Goal: Task Accomplishment & Management: Complete application form

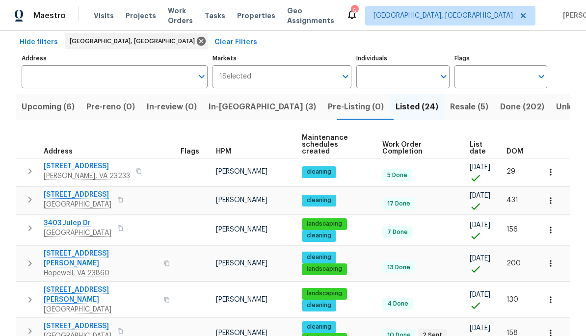
scroll to position [40, 0]
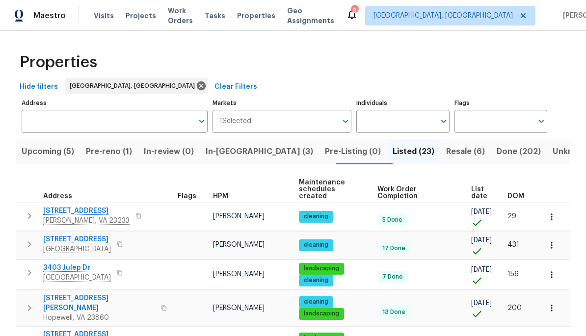
click at [446, 153] on span "Resale (6)" at bounding box center [465, 152] width 39 height 14
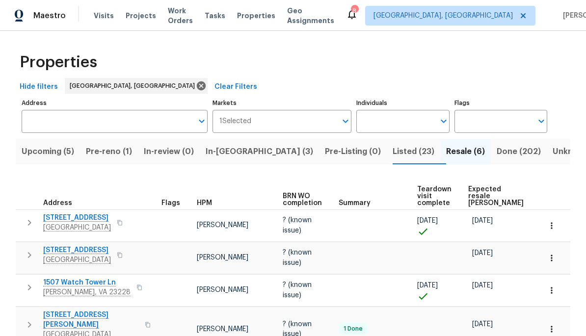
click at [49, 152] on span "Upcoming (5)" at bounding box center [48, 152] width 52 height 14
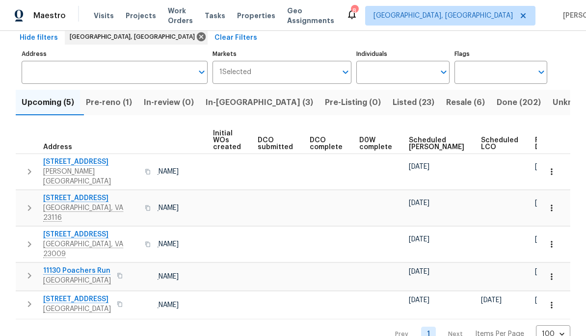
scroll to position [0, 69]
click at [114, 98] on span "Pre-reno (1)" at bounding box center [109, 103] width 46 height 14
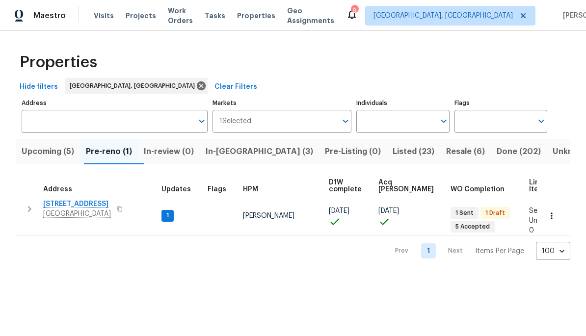
click at [69, 206] on span "[STREET_ADDRESS]" at bounding box center [77, 204] width 68 height 10
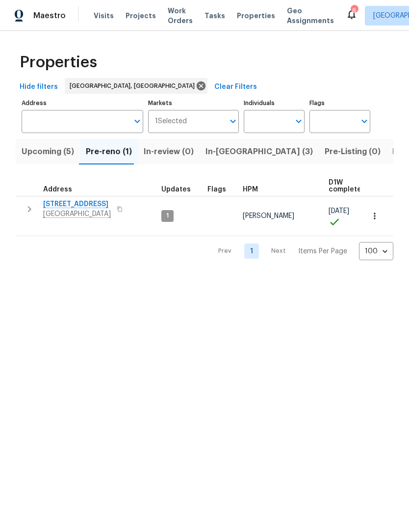
click at [25, 214] on icon "button" at bounding box center [30, 209] width 12 height 12
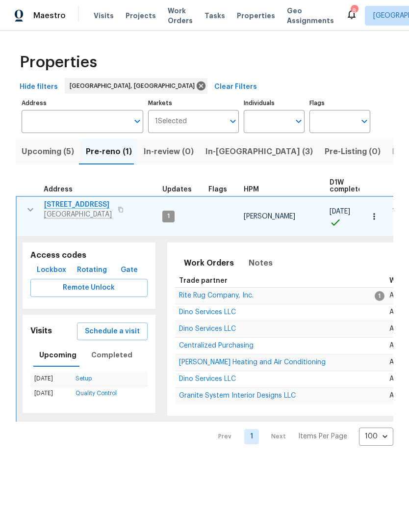
click at [63, 261] on button "Lockbox" at bounding box center [51, 270] width 37 height 18
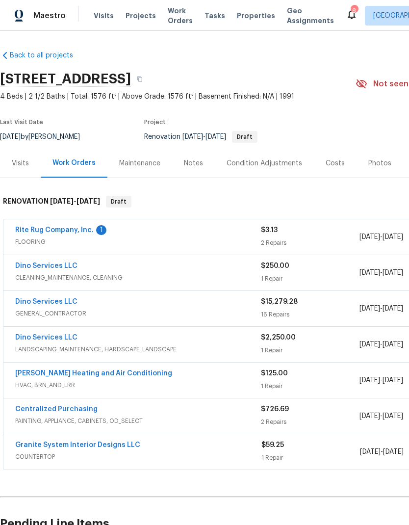
click at [53, 233] on link "Rite Rug Company, Inc." at bounding box center [54, 230] width 78 height 7
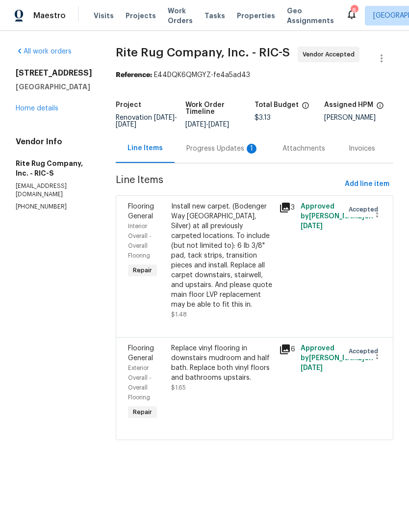
click at [194, 144] on div "Progress Updates 1" at bounding box center [222, 149] width 73 height 10
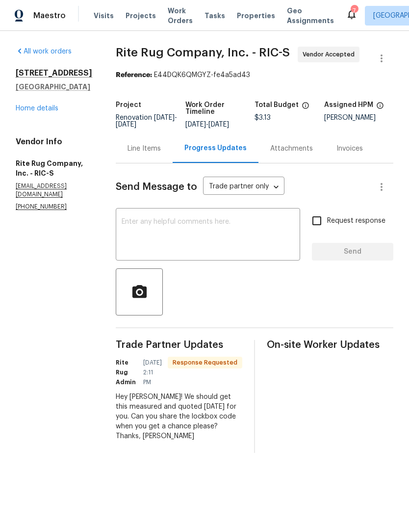
click at [253, 224] on textarea at bounding box center [208, 235] width 173 height 34
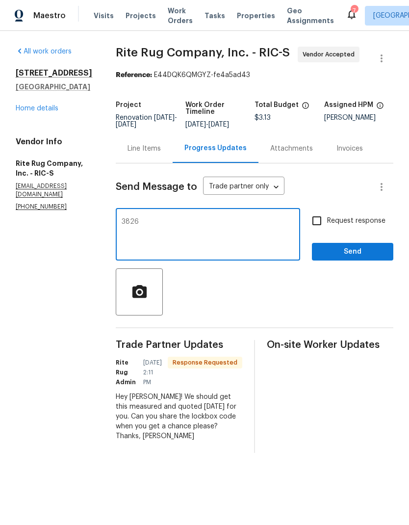
type textarea "3826"
click at [319, 227] on input "Request response" at bounding box center [317, 220] width 21 height 21
checkbox input "true"
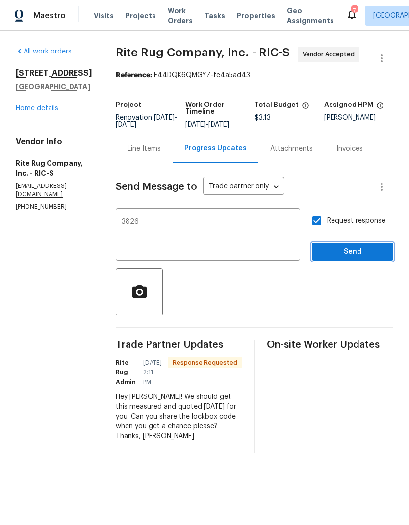
click at [346, 259] on button "Send" at bounding box center [352, 252] width 81 height 18
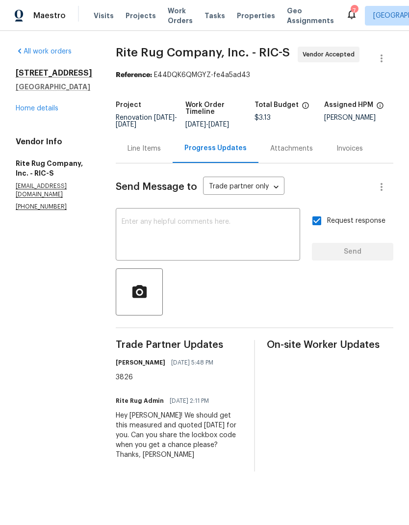
click at [30, 111] on link "Home details" at bounding box center [37, 108] width 43 height 7
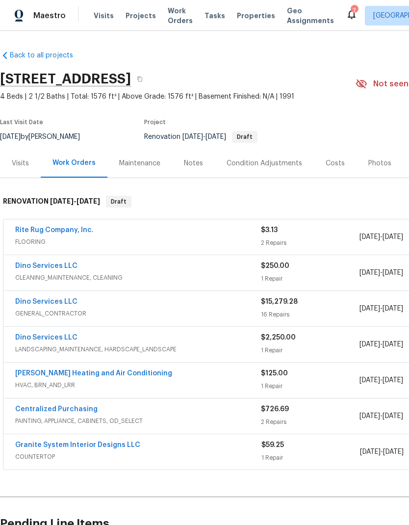
click at [34, 304] on link "Dino Services LLC" at bounding box center [46, 301] width 62 height 7
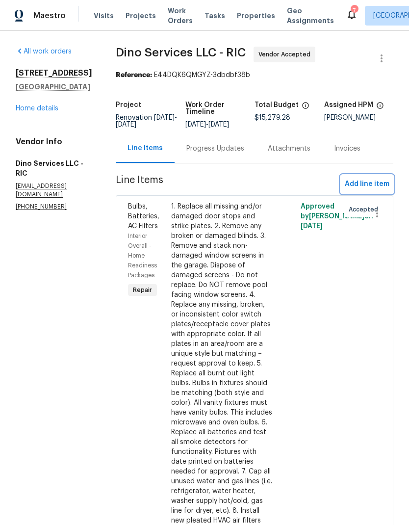
click at [371, 184] on span "Add line item" at bounding box center [367, 184] width 45 height 12
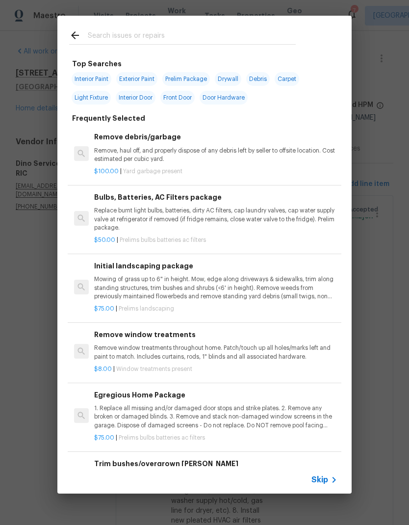
click at [245, 33] on input "text" at bounding box center [192, 36] width 208 height 15
type input "Ceiling fan"
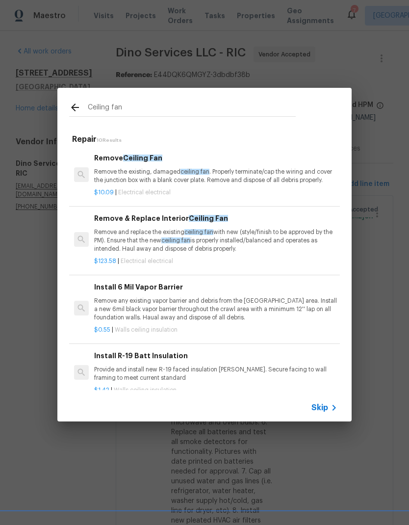
click at [106, 239] on p "Remove and replace the existing ceiling fan with new (style/finish to be approv…" at bounding box center [215, 240] width 243 height 25
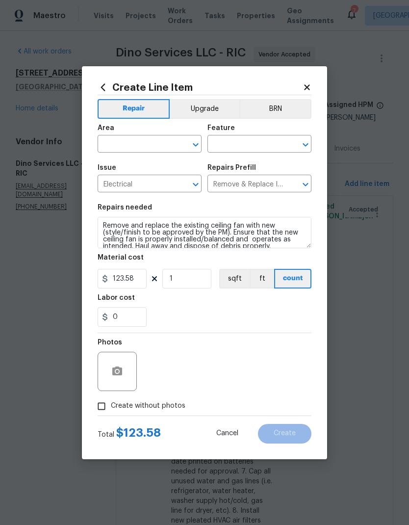
click at [106, 239] on div "Create Line Item Repair Upgrade BRN Area ​ Feature ​ Issue Electrical ​ Repairs…" at bounding box center [204, 262] width 245 height 393
click at [129, 281] on input "123.58" at bounding box center [122, 279] width 49 height 20
click at [173, 286] on input "1" at bounding box center [186, 279] width 49 height 20
type input "3"
click at [128, 280] on input "123.58" at bounding box center [122, 279] width 49 height 20
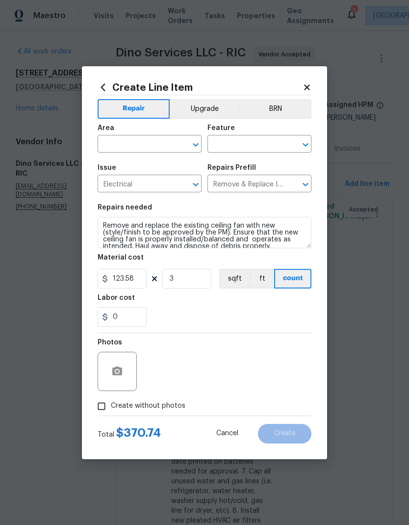
click at [113, 235] on textarea "Remove and replace the existing ceiling fan with new (style/finish to be approv…" at bounding box center [205, 232] width 214 height 31
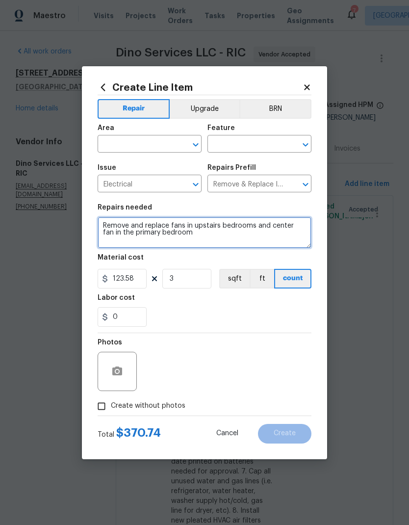
type textarea "Remove and replace fans in upstairs bedrooms and center fan in the primary bedr…"
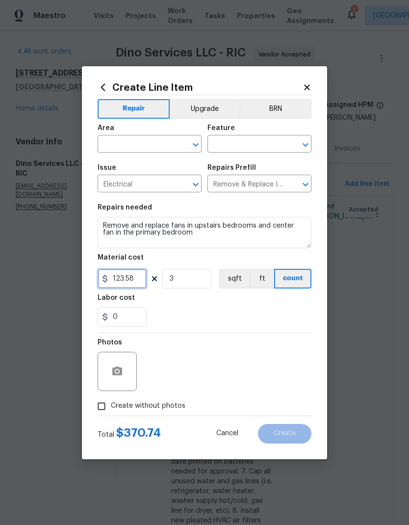
click at [127, 286] on input "123.58" at bounding box center [122, 279] width 49 height 20
type input "145"
click at [292, 313] on div "0" at bounding box center [205, 317] width 214 height 20
click at [118, 319] on input "0" at bounding box center [122, 317] width 49 height 20
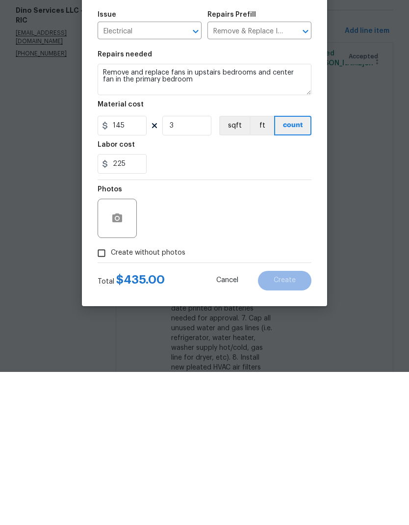
click at [304, 333] on div "Photos" at bounding box center [205, 365] width 214 height 64
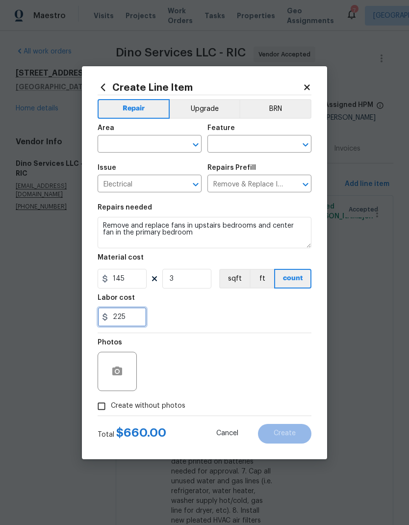
click at [129, 327] on input "225" at bounding box center [122, 317] width 49 height 20
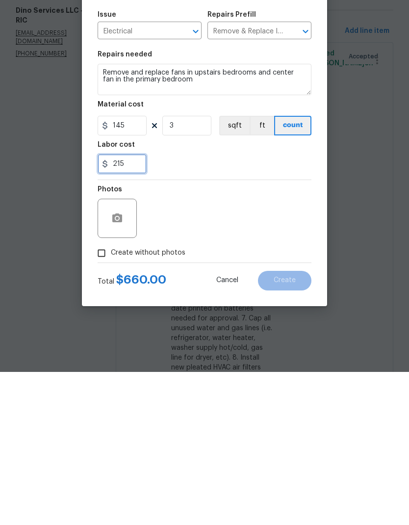
type input "215"
click at [303, 333] on div "Photos" at bounding box center [205, 365] width 214 height 64
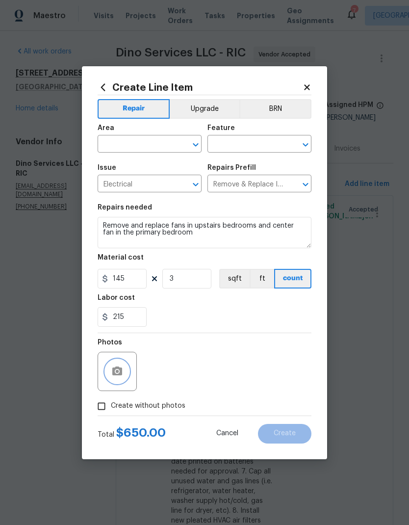
click at [110, 348] on button "button" at bounding box center [117, 372] width 24 height 24
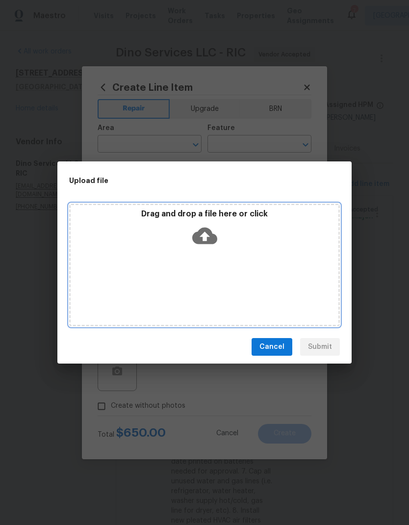
click at [215, 243] on icon at bounding box center [204, 236] width 25 height 17
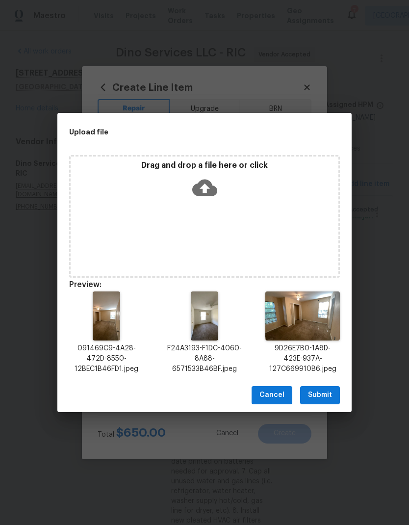
click at [331, 348] on span "Submit" at bounding box center [320, 395] width 24 height 12
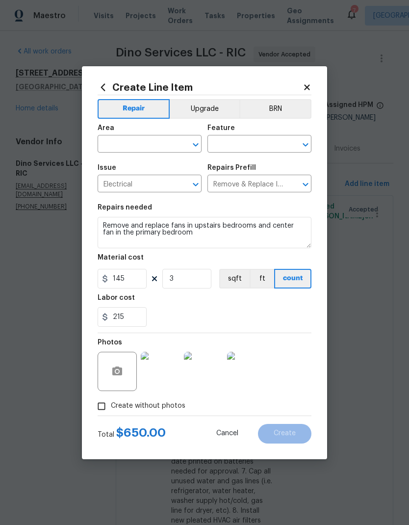
click at [199, 131] on div "Area" at bounding box center [150, 131] width 104 height 13
click at [190, 147] on icon "Open" at bounding box center [196, 145] width 12 height 12
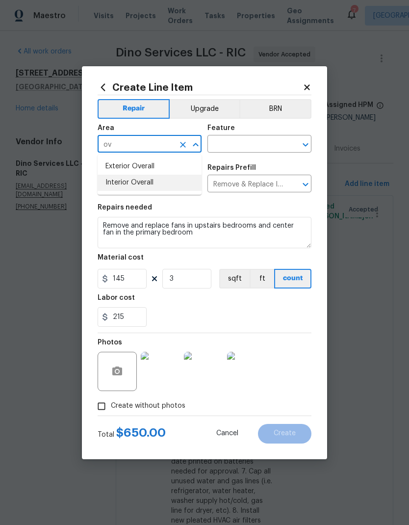
click at [112, 186] on li "Interior Overall" at bounding box center [150, 183] width 104 height 16
type input "Interior Overall"
click at [304, 137] on div "​" at bounding box center [260, 144] width 104 height 15
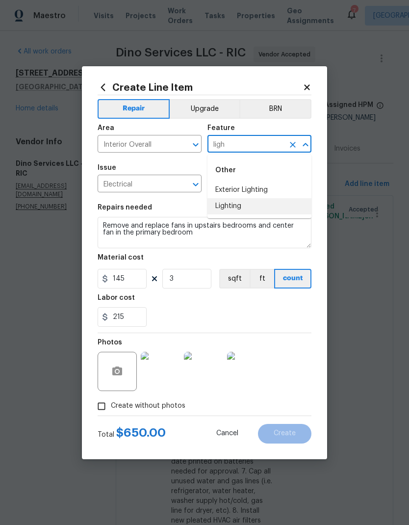
click at [275, 211] on li "Lighting" at bounding box center [260, 206] width 104 height 16
type input "Lighting"
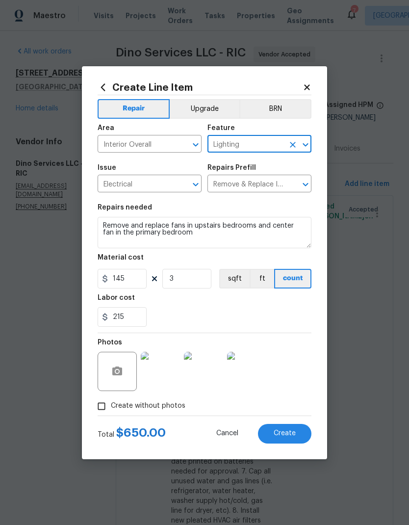
click at [275, 211] on div "Repairs needed" at bounding box center [205, 210] width 214 height 13
click at [297, 348] on button "Create" at bounding box center [284, 434] width 53 height 20
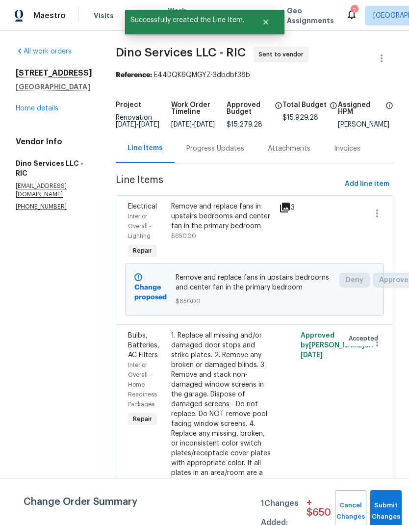
click at [244, 250] on div "Remove and replace fans in upstairs bedrooms and center fan in the primary bedr…" at bounding box center [222, 231] width 108 height 65
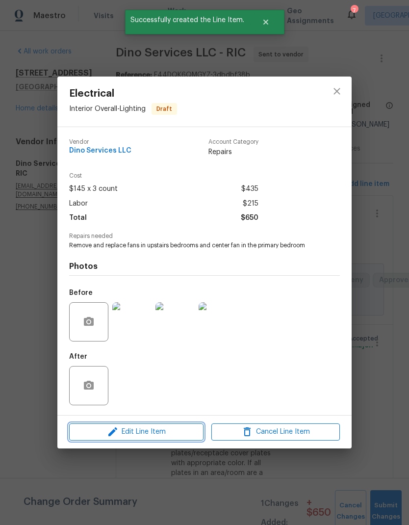
click at [180, 348] on span "Edit Line Item" at bounding box center [136, 432] width 129 height 12
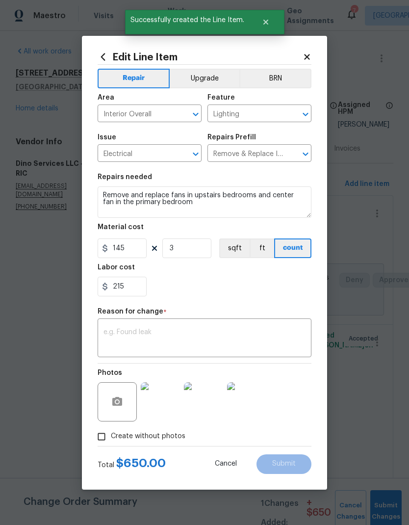
click at [210, 72] on button "Upgrade" at bounding box center [205, 79] width 70 height 20
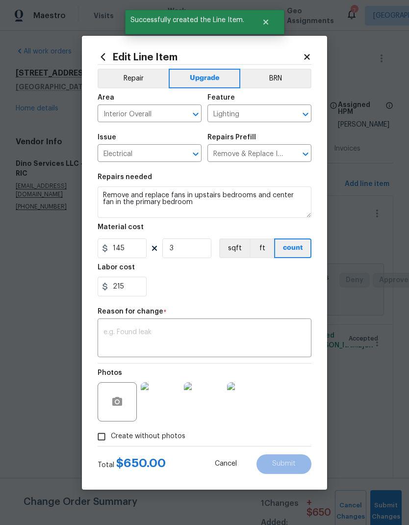
click at [283, 333] on textarea at bounding box center [205, 339] width 202 height 21
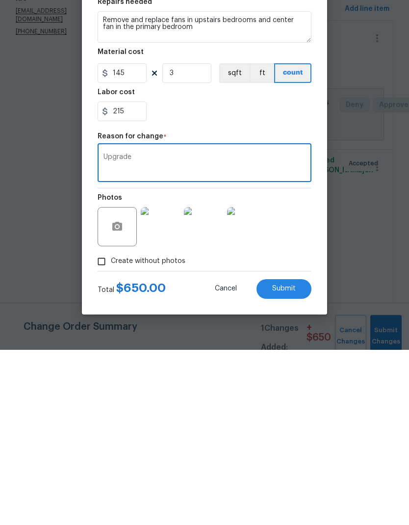
type textarea "Upgrade"
click at [300, 348] on button "Submit" at bounding box center [284, 464] width 55 height 20
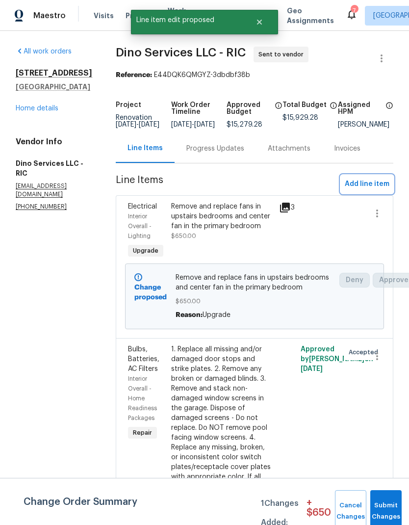
click at [384, 190] on span "Add line item" at bounding box center [367, 184] width 45 height 12
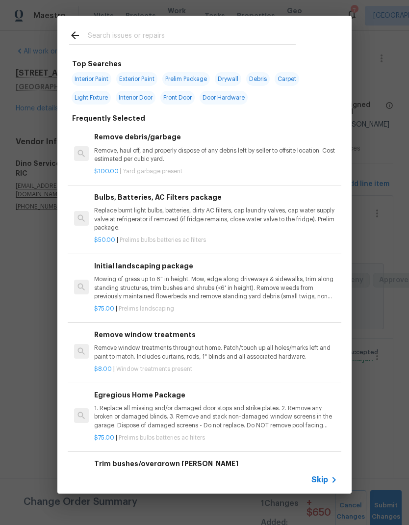
click at [249, 33] on input "text" at bounding box center [192, 36] width 208 height 15
type input "Door hard"
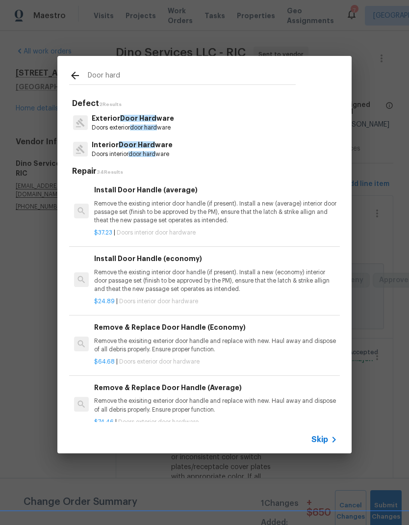
click at [105, 289] on p "Remove the existing interior door handle (if present). Install a new (economy) …" at bounding box center [215, 280] width 243 height 25
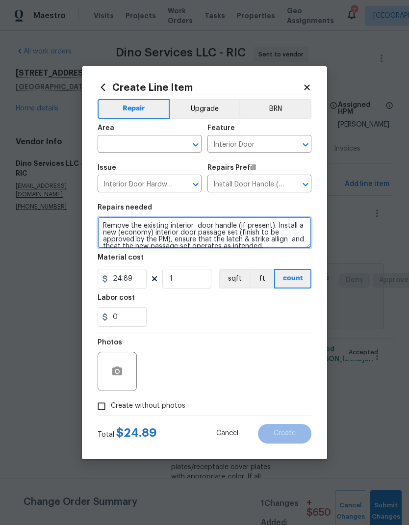
click at [120, 236] on textarea "Remove the existing interior door handle (if present). Install a new (economy) …" at bounding box center [205, 232] width 214 height 31
click at [121, 236] on textarea "Remove the existing interior door handle (if present). Install a new (economy) …" at bounding box center [205, 232] width 214 height 31
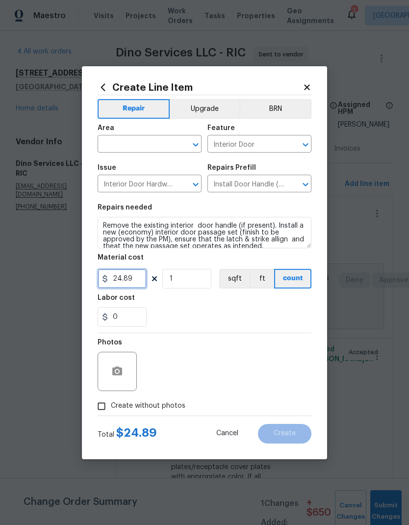
click at [132, 282] on input "24.89" at bounding box center [122, 279] width 49 height 20
type input "0"
click at [218, 105] on button "Upgrade" at bounding box center [205, 109] width 70 height 20
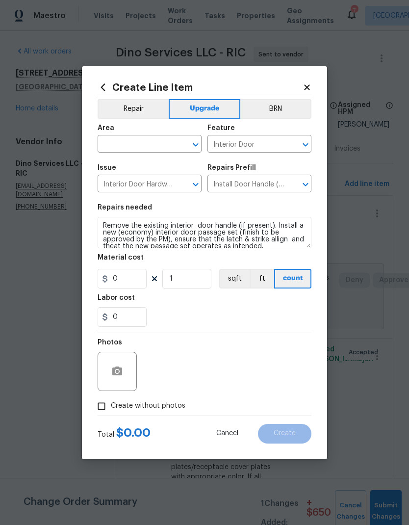
click at [196, 145] on icon "Open" at bounding box center [195, 144] width 5 height 3
type input "p"
click at [113, 182] on li "Interior Overall" at bounding box center [150, 183] width 104 height 16
type input "Interior Overall"
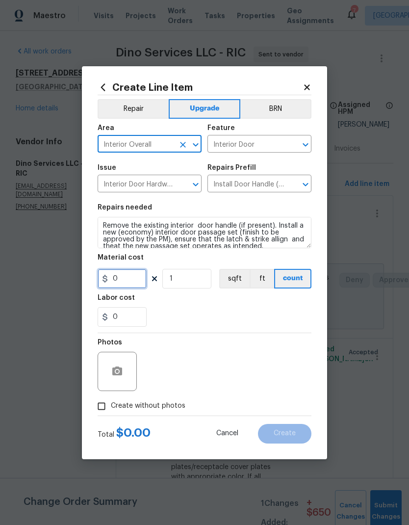
click at [120, 282] on input "0" at bounding box center [122, 279] width 49 height 20
type input "600"
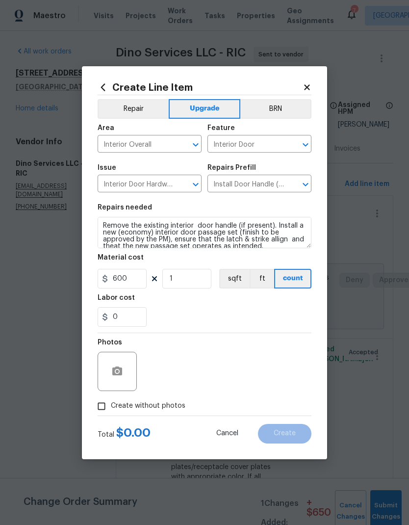
click at [283, 308] on div "0" at bounding box center [205, 317] width 214 height 20
click at [102, 348] on input "Create without photos" at bounding box center [101, 406] width 19 height 19
checkbox input "true"
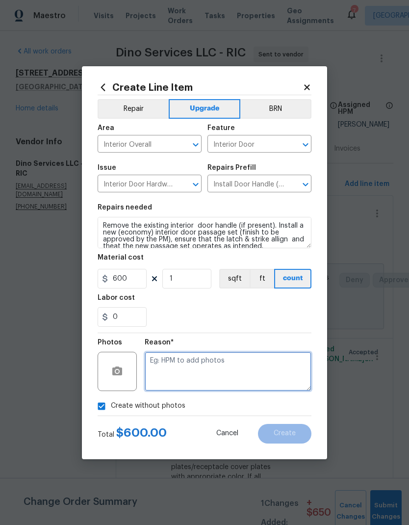
click at [289, 348] on textarea at bounding box center [228, 371] width 167 height 39
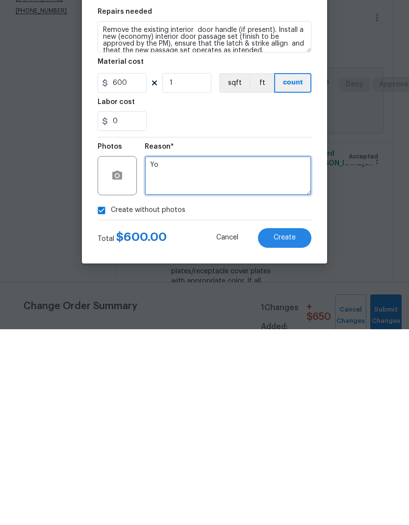
type textarea "Y"
type textarea "To add"
click at [304, 348] on button "Create" at bounding box center [284, 434] width 53 height 20
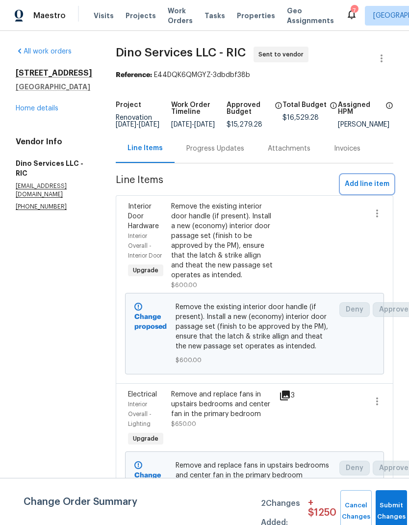
click at [383, 193] on button "Add line item" at bounding box center [367, 184] width 52 height 18
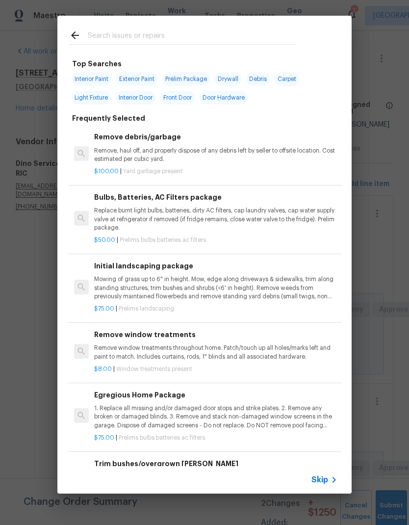
click at [250, 31] on input "text" at bounding box center [192, 36] width 208 height 15
type input "Vanity"
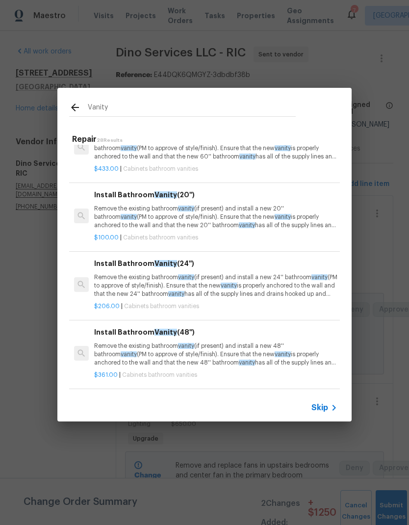
scroll to position [32, 0]
click at [106, 228] on p "Remove the existing bathroom vanity (if present) and install a new 20'' bathroo…" at bounding box center [215, 217] width 243 height 25
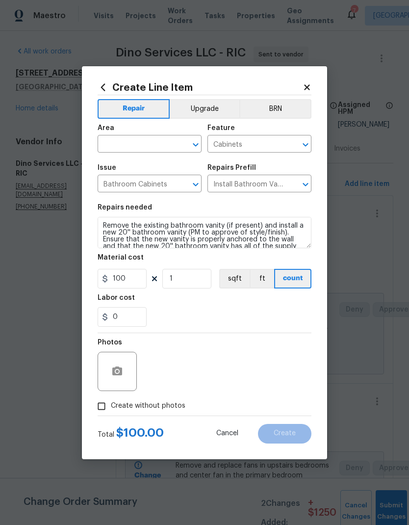
click at [108, 141] on input "text" at bounding box center [136, 144] width 77 height 15
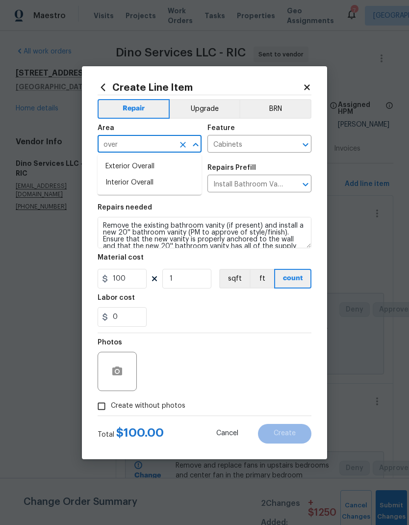
click at [109, 186] on li "Interior Overall" at bounding box center [150, 183] width 104 height 16
type input "Interior Overall"
click at [114, 241] on textarea "Remove the existing bathroom vanity (if present) and install a new 20'' bathroo…" at bounding box center [205, 232] width 214 height 31
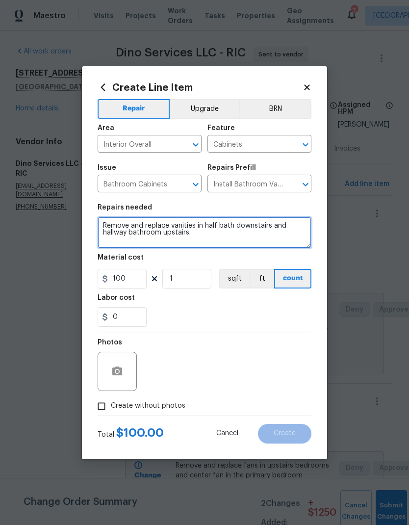
type textarea "Remove and replace vanities in half bath downstairs and hallway bathroom upstai…"
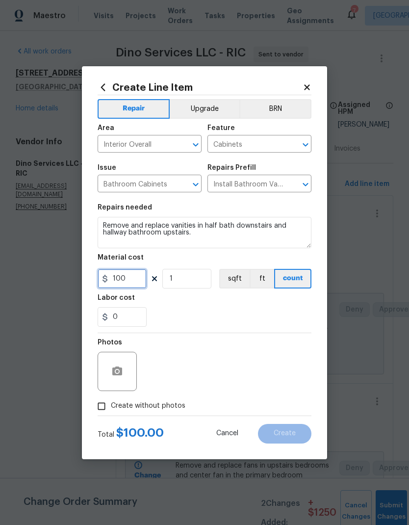
click at [125, 279] on input "100" at bounding box center [122, 279] width 49 height 20
type input "225"
click at [184, 283] on input "1" at bounding box center [186, 279] width 49 height 20
type input "2"
click at [305, 311] on div "0" at bounding box center [205, 317] width 214 height 20
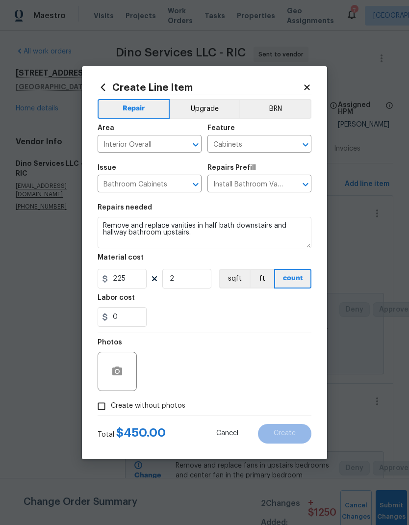
click at [103, 348] on input "Create without photos" at bounding box center [101, 406] width 19 height 19
checkbox input "true"
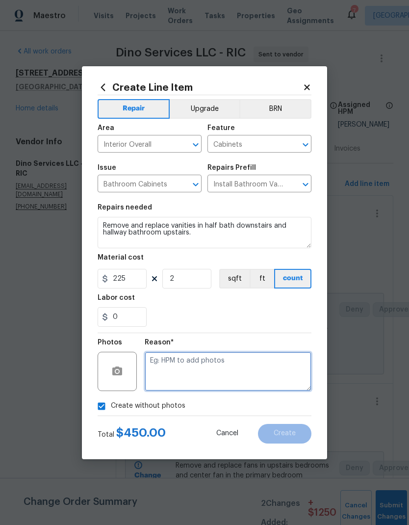
click at [288, 348] on textarea at bounding box center [228, 371] width 167 height 39
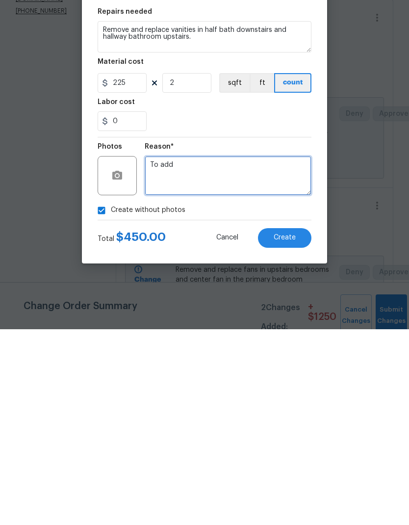
type textarea "To add"
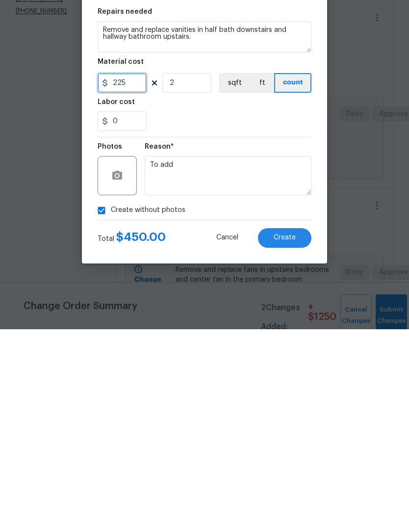
click at [137, 269] on input "225" at bounding box center [122, 279] width 49 height 20
type input "275"
click at [237, 348] on div "Create without photos" at bounding box center [205, 406] width 214 height 19
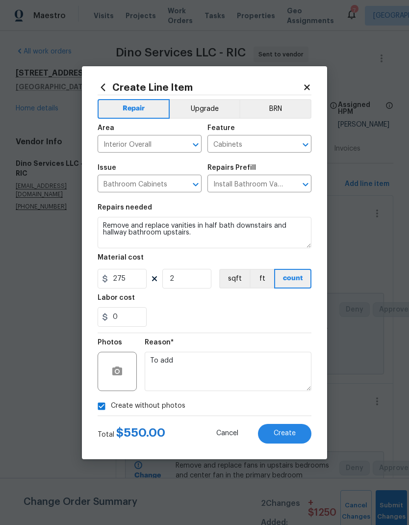
click at [293, 348] on span "Create" at bounding box center [285, 433] width 22 height 7
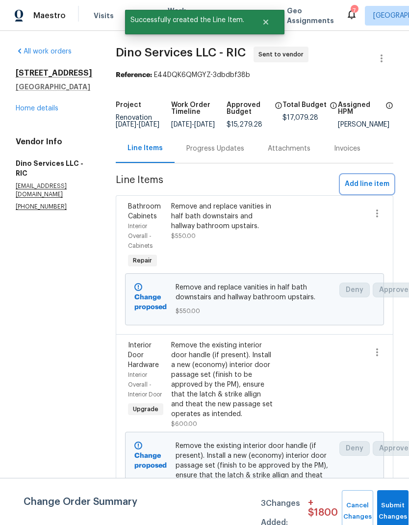
click at [379, 190] on span "Add line item" at bounding box center [367, 184] width 45 height 12
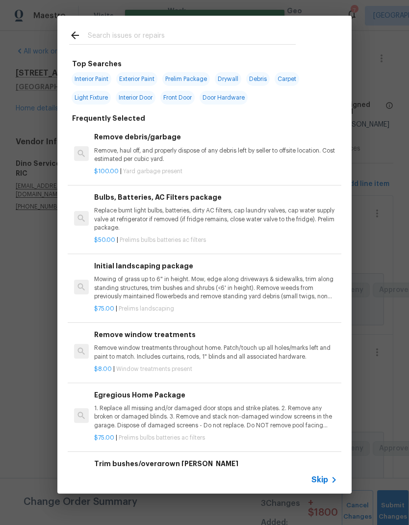
click at [244, 31] on input "text" at bounding box center [192, 36] width 208 height 15
type input "Vanity mirr"
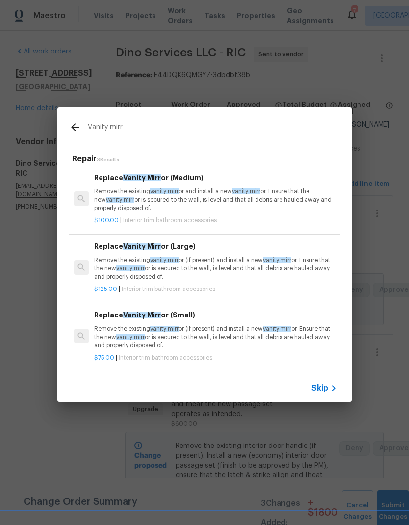
click at [106, 215] on div "$100.00 | Interior trim bathroom accessories" at bounding box center [215, 218] width 243 height 12
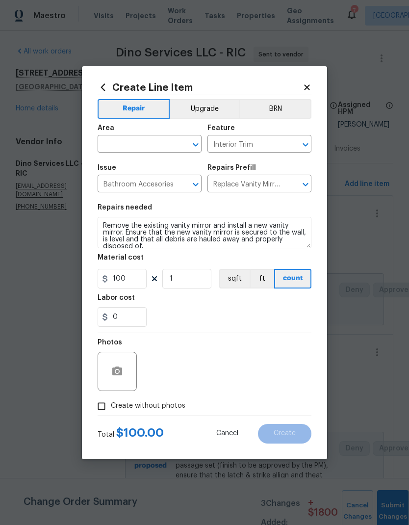
click at [106, 215] on div "Repairs needed" at bounding box center [205, 210] width 214 height 13
click at [116, 152] on input "text" at bounding box center [136, 144] width 77 height 15
type input "p"
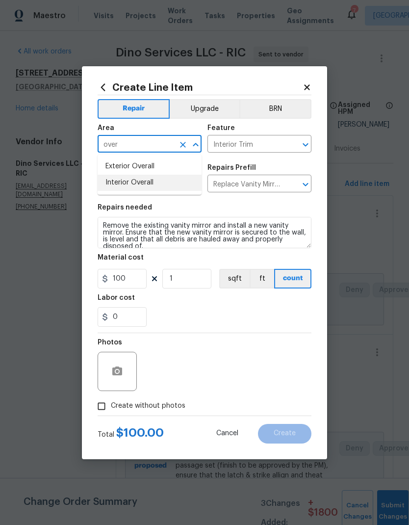
click at [111, 184] on li "Interior Overall" at bounding box center [150, 183] width 104 height 16
type input "Interior Overall"
click at [199, 107] on button "Upgrade" at bounding box center [205, 109] width 70 height 20
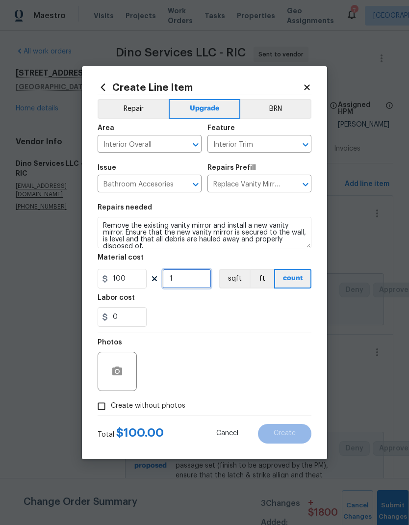
click at [184, 281] on input "1" at bounding box center [186, 279] width 49 height 20
type input "2"
click at [294, 312] on div "0" at bounding box center [205, 317] width 214 height 20
click at [120, 321] on input "0" at bounding box center [122, 317] width 49 height 20
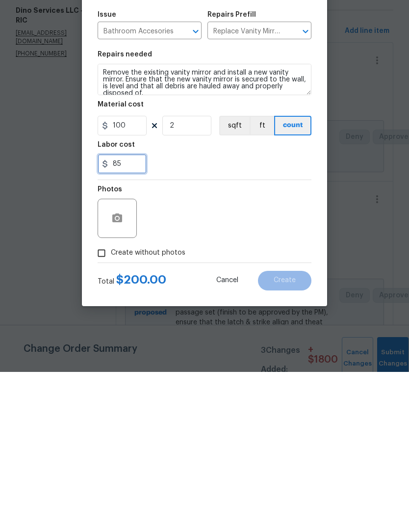
type input "8"
type input "75"
click at [290, 333] on div "Photos" at bounding box center [205, 365] width 214 height 64
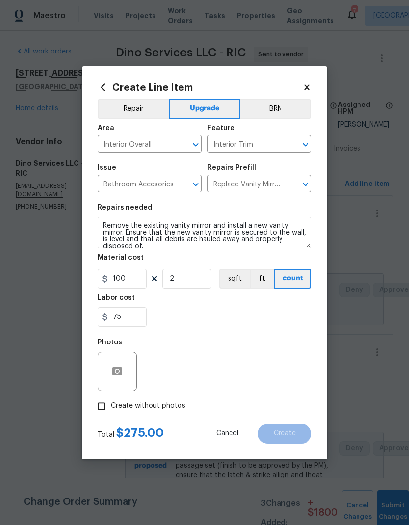
click at [99, 348] on input "Create without photos" at bounding box center [101, 406] width 19 height 19
checkbox input "true"
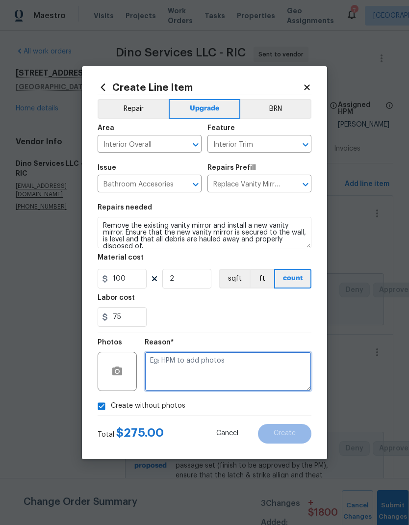
click at [287, 348] on textarea at bounding box center [228, 371] width 167 height 39
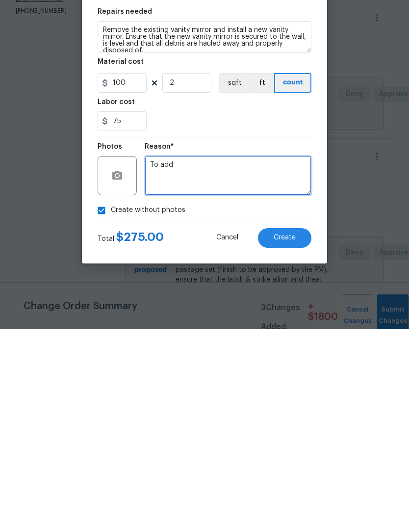
type textarea "To add"
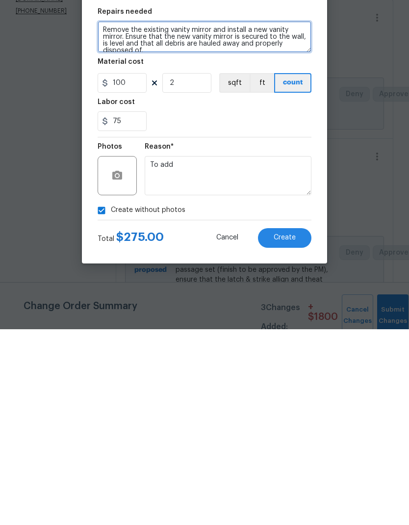
click at [275, 217] on textarea "Remove the existing vanity mirror and install a new vanity mirror. Ensure that …" at bounding box center [205, 232] width 214 height 31
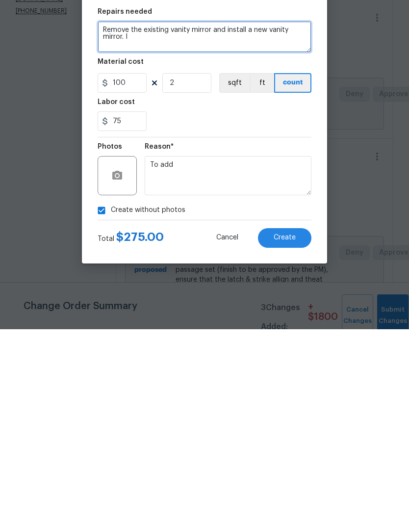
scroll to position [0, 0]
type textarea "Remove the existing vanity mirror and install a new vanity mirror. In half bath…"
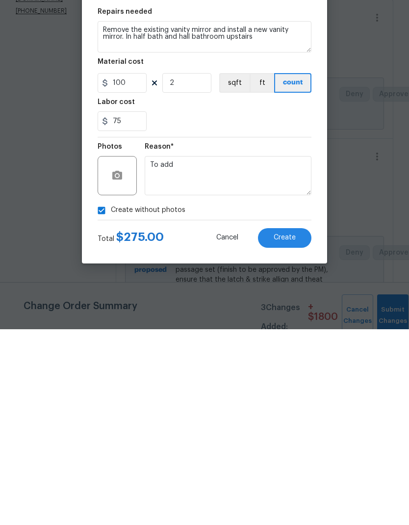
click at [307, 348] on button "Create" at bounding box center [284, 434] width 53 height 20
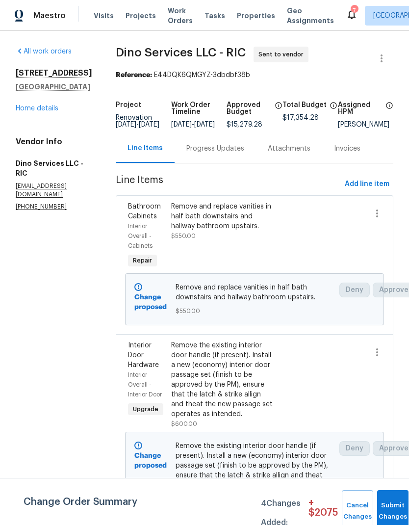
click at [246, 249] on div "Remove and replace vanities in half bath downstairs and hallway bathroom upstai…" at bounding box center [222, 236] width 108 height 75
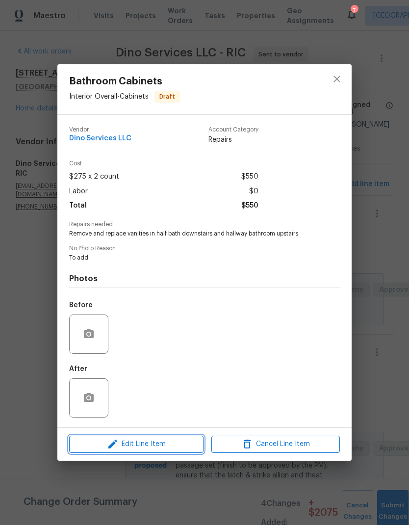
click at [187, 348] on span "Edit Line Item" at bounding box center [136, 444] width 129 height 12
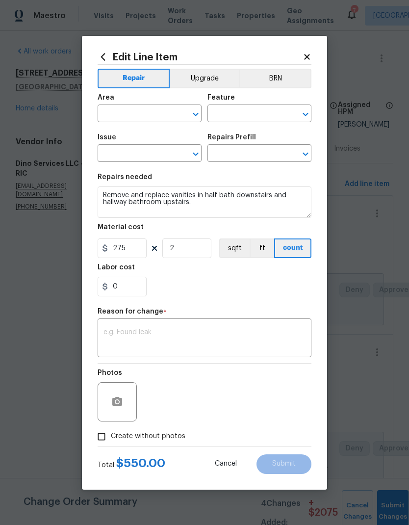
type input "Interior Overall"
type input "Cabinets"
type input "Bathroom Cabinets"
type input "Install Bathroom Vanity (20'') $100.00"
click at [218, 80] on button "Upgrade" at bounding box center [205, 79] width 70 height 20
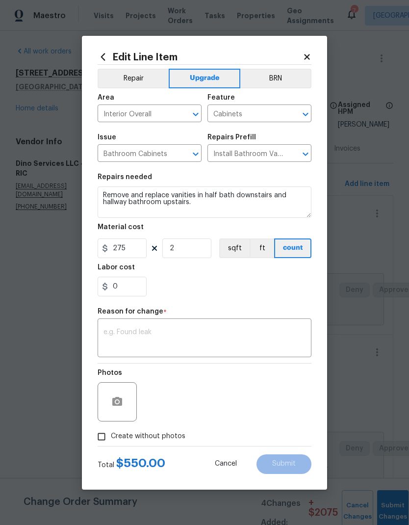
click at [270, 339] on textarea at bounding box center [205, 339] width 202 height 21
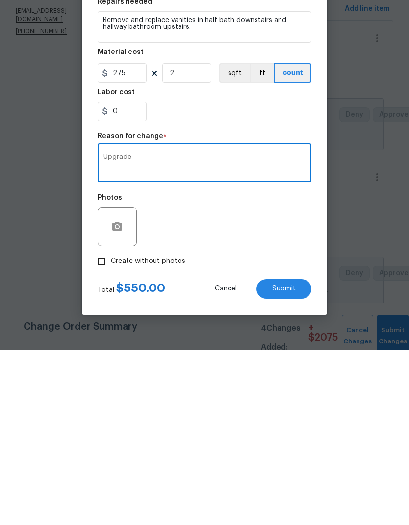
type textarea "Upgrade"
click at [303, 348] on button "Submit" at bounding box center [284, 464] width 55 height 20
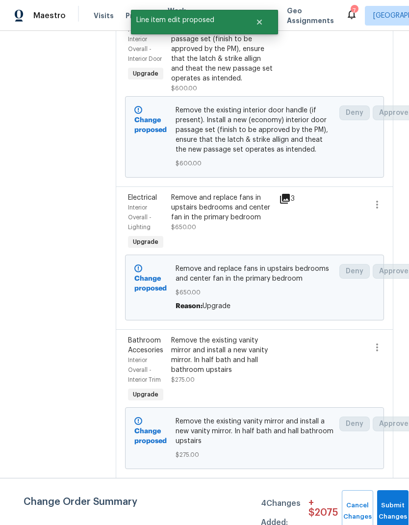
scroll to position [358, 0]
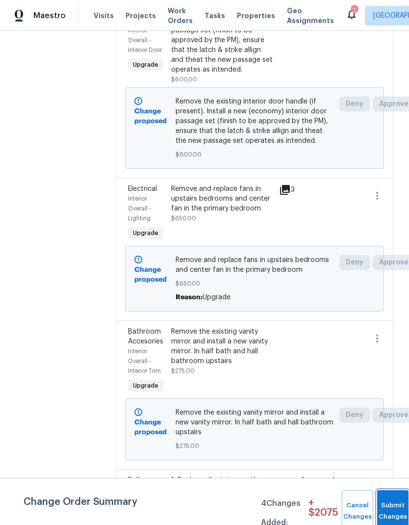
click at [390, 348] on button "Submit Changes" at bounding box center [392, 511] width 31 height 42
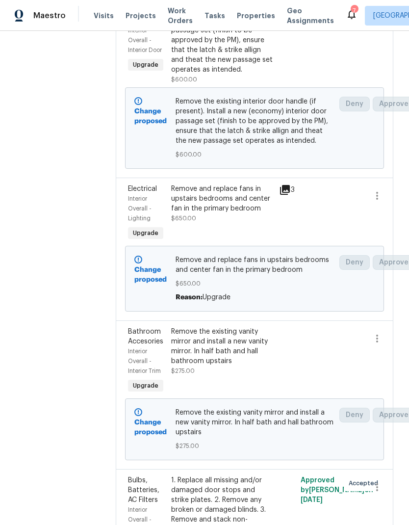
scroll to position [0, 0]
